Goal: Find specific page/section: Find specific page/section

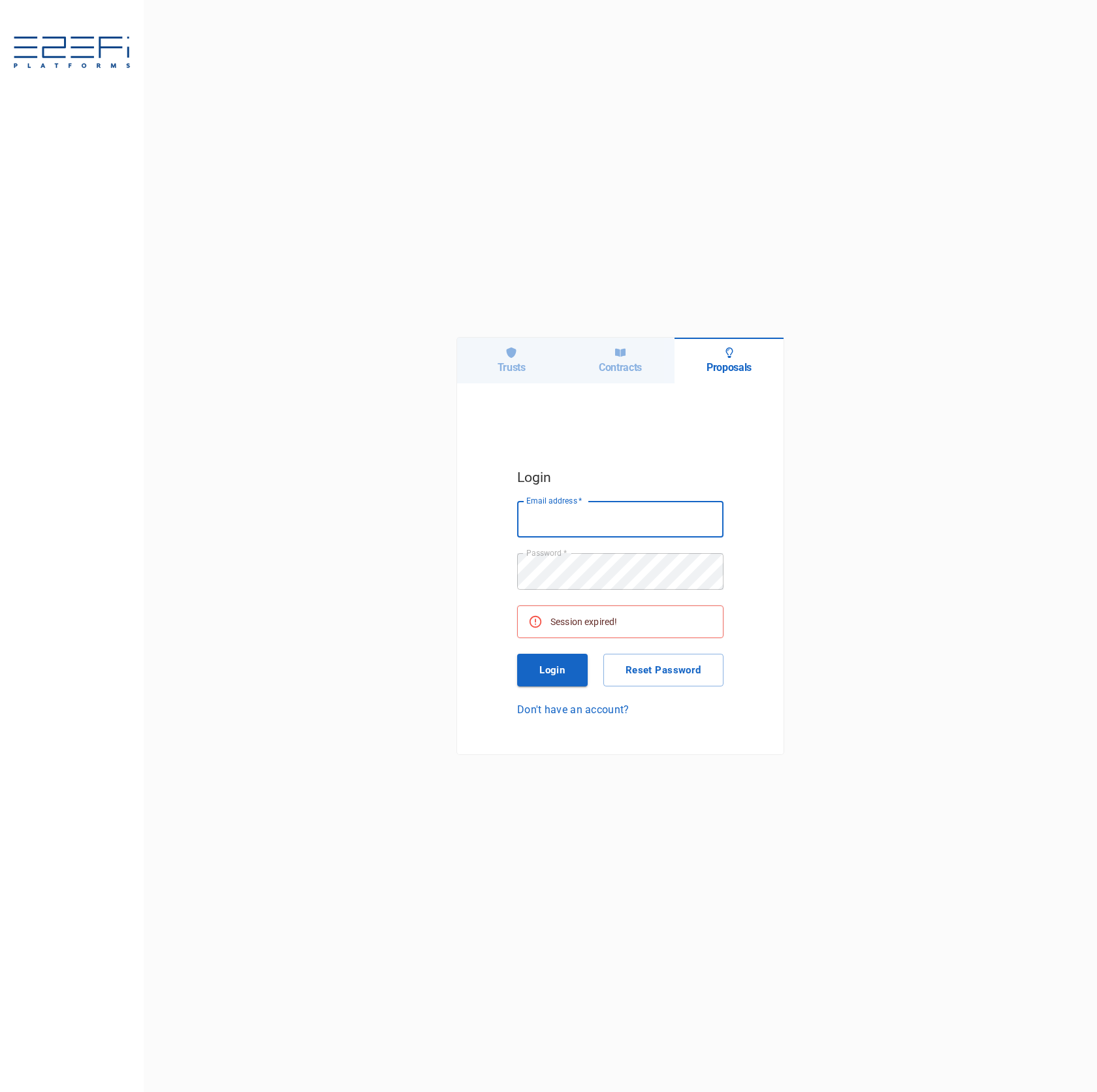
click at [516, 353] on icon at bounding box center [511, 353] width 11 height 11
click at [633, 514] on input "Email address   *" at bounding box center [620, 519] width 206 height 36
type input "[PERSON_NAME][EMAIL_ADDRESS][DOMAIN_NAME]"
click at [577, 633] on div "Session expired!" at bounding box center [584, 622] width 66 height 23
click at [572, 666] on button "Login" at bounding box center [552, 670] width 70 height 32
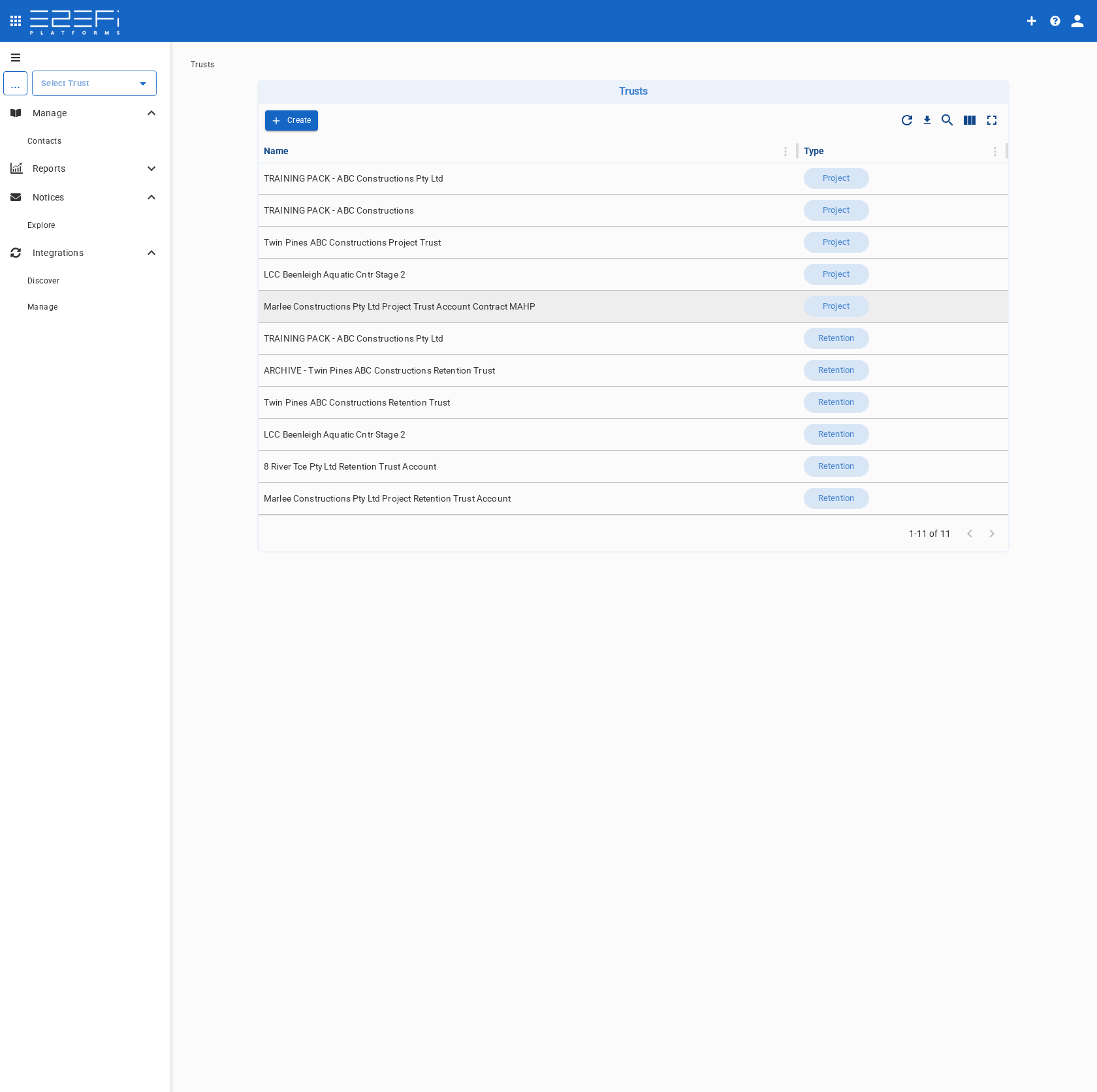
click at [515, 305] on span "Marlee Constructions Pty Ltd Project Trust Account Contract MAHP" at bounding box center [400, 306] width 272 height 12
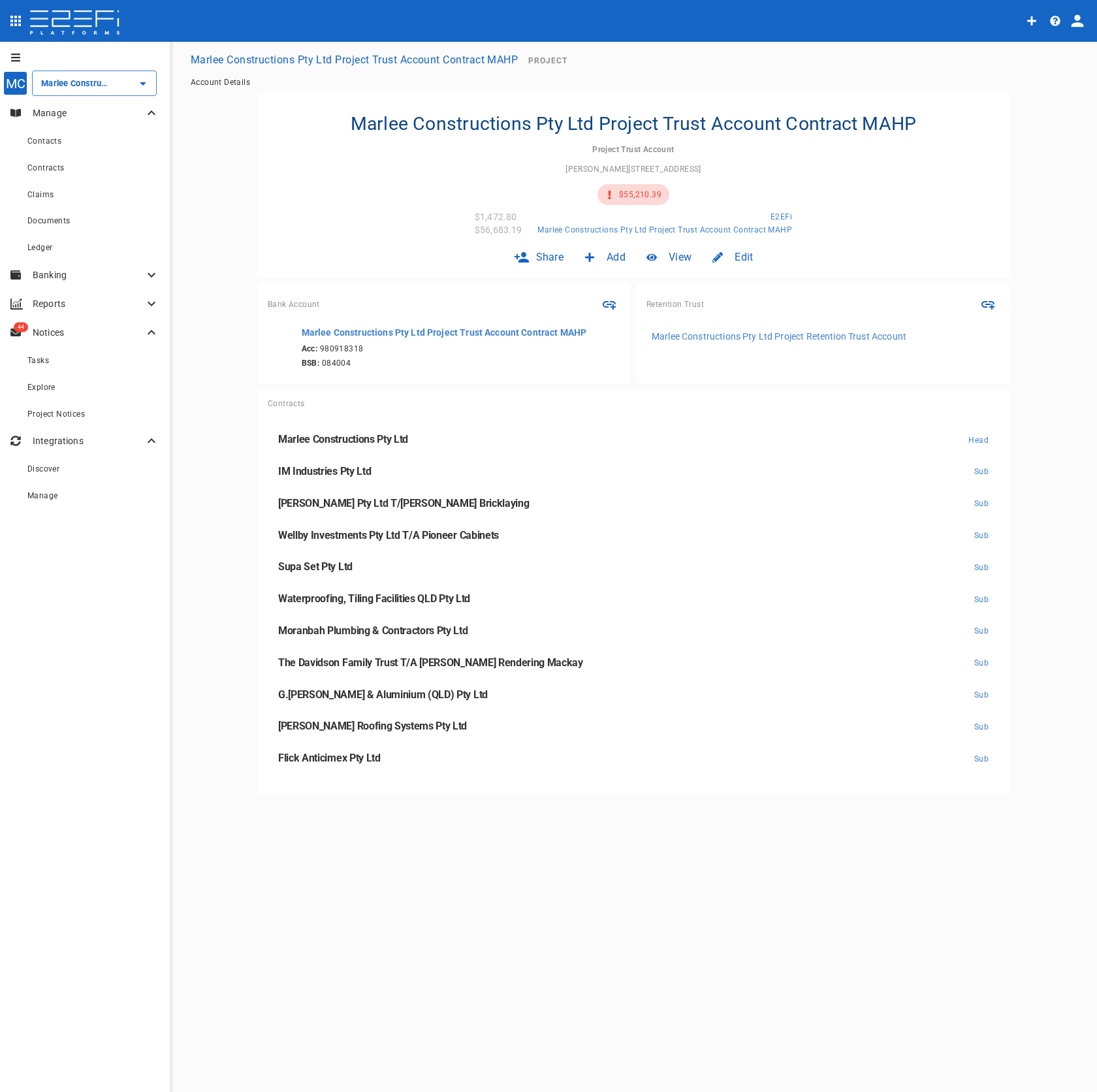
click at [1081, 22] on icon "profile" at bounding box center [1078, 21] width 19 height 19
click at [1056, 61] on span "Organisation" at bounding box center [1039, 56] width 56 height 15
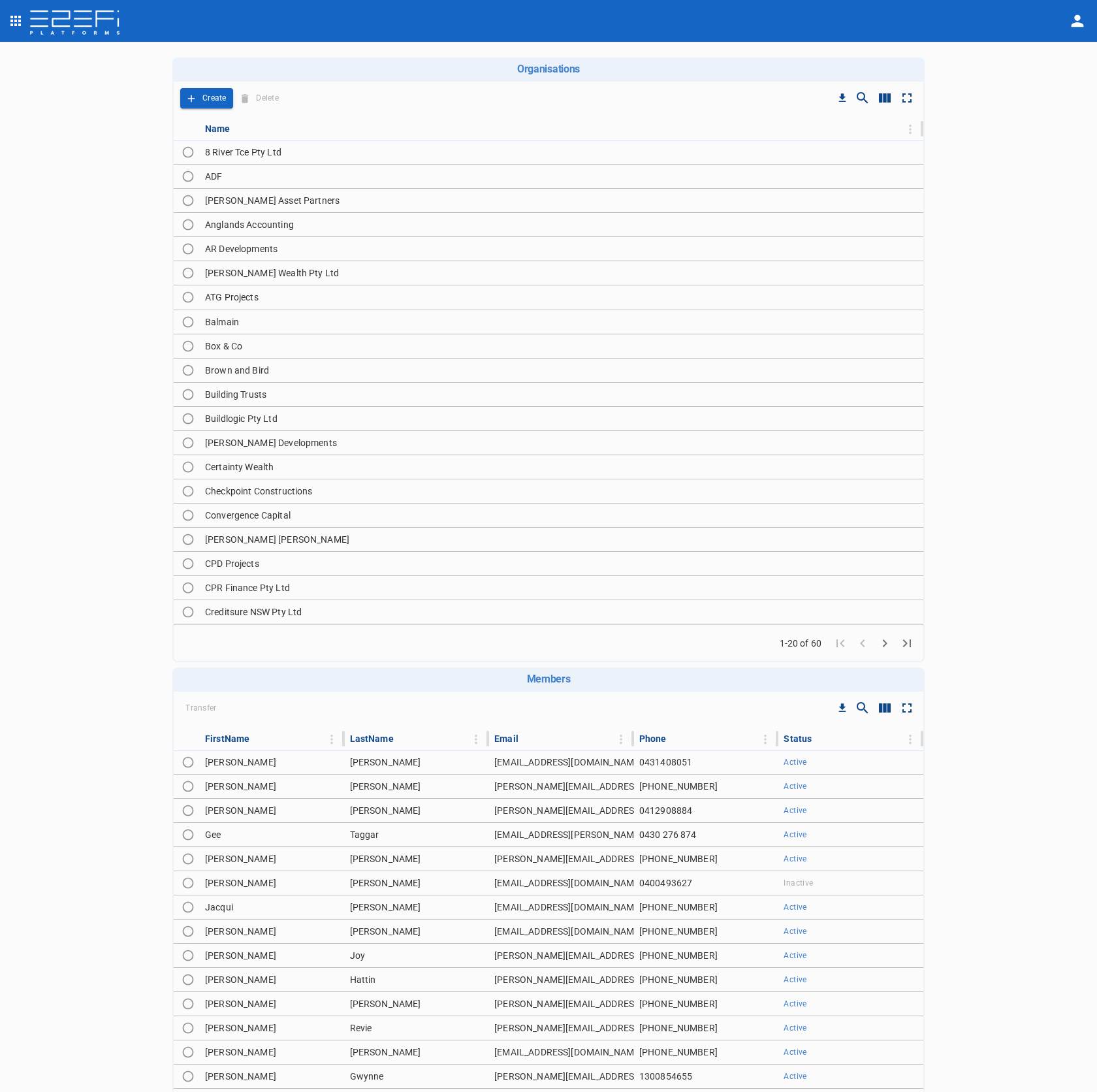
click at [877, 639] on icon "Go to next page" at bounding box center [884, 643] width 15 height 15
click at [877, 638] on icon "Go to next page" at bounding box center [884, 643] width 15 height 15
click at [860, 640] on icon "Go to previous page" at bounding box center [862, 643] width 5 height 8
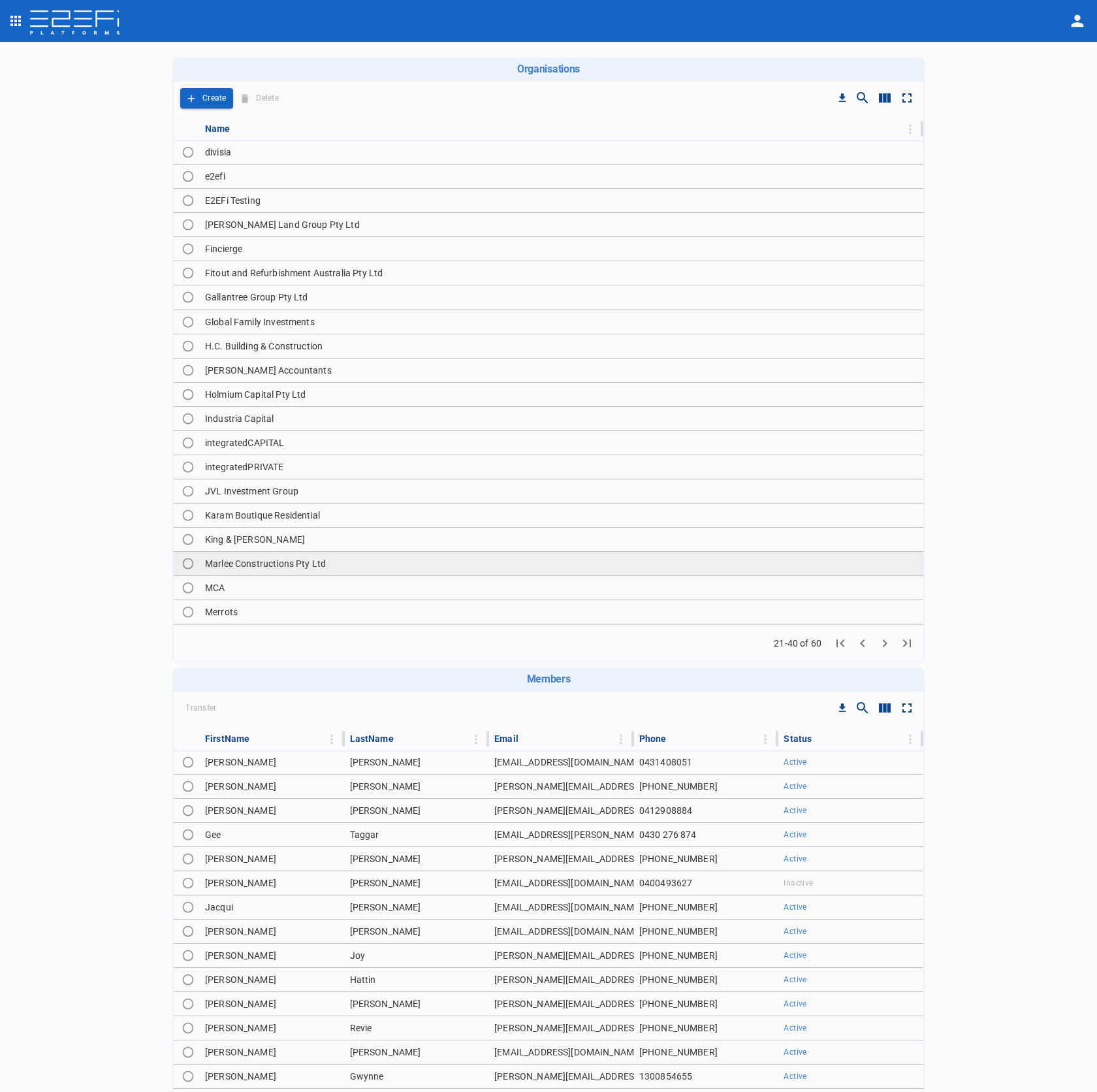
click at [350, 569] on td "Marlee Constructions Pty Ltd" at bounding box center [561, 564] width 724 height 23
